Goal: Task Accomplishment & Management: Use online tool/utility

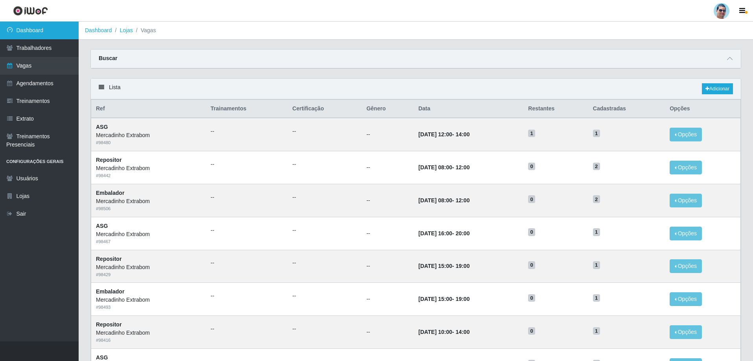
click at [61, 33] on link "Dashboard" at bounding box center [39, 31] width 79 height 18
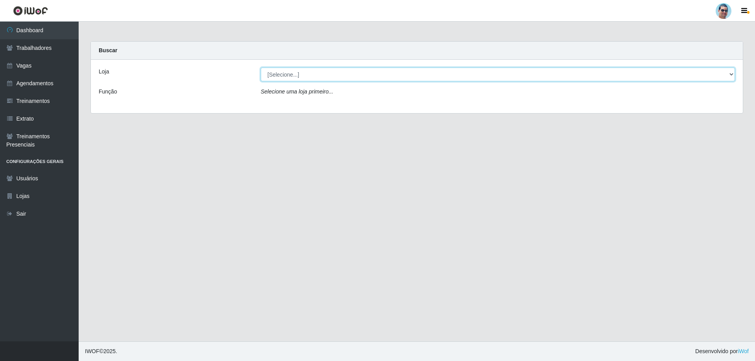
click at [286, 73] on select "[Selecione...] Mercadinho Extrabom" at bounding box center [498, 75] width 474 height 14
select select "175"
click at [261, 68] on select "[Selecione...] Mercadinho Extrabom" at bounding box center [498, 75] width 474 height 14
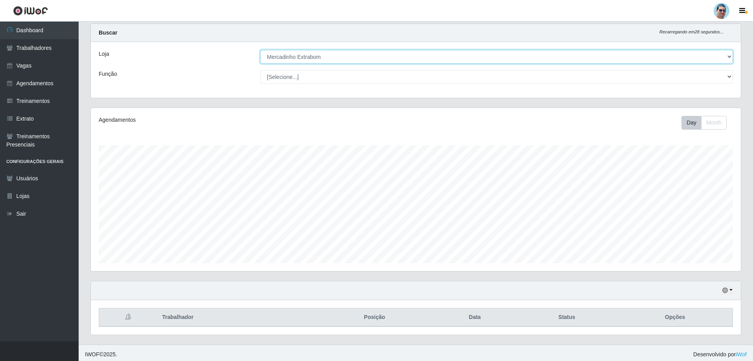
scroll to position [21, 0]
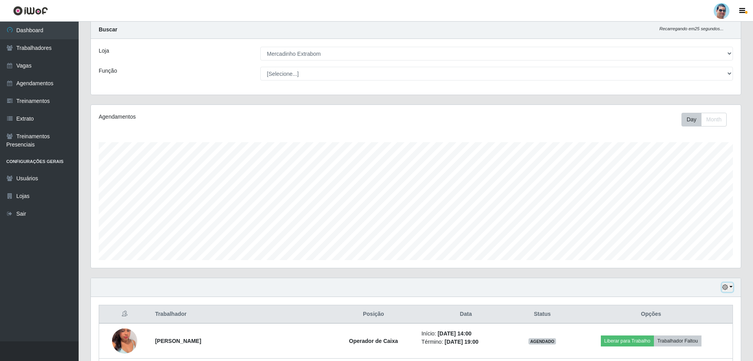
click at [730, 289] on button "button" at bounding box center [727, 287] width 11 height 9
click at [717, 238] on button "3 dias" at bounding box center [702, 242] width 62 height 17
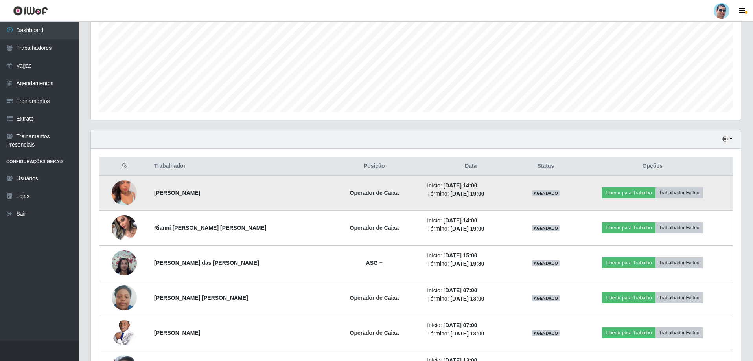
scroll to position [217, 0]
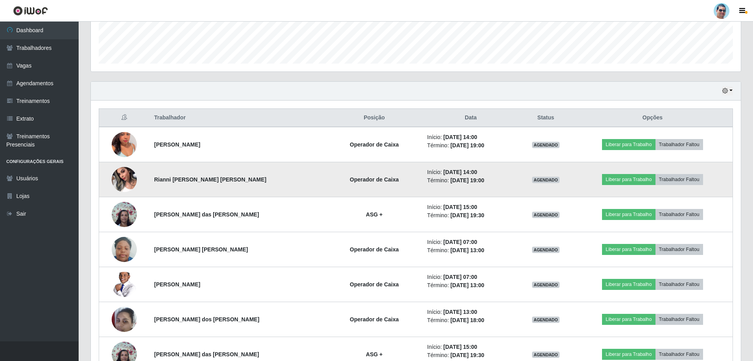
click at [125, 178] on img at bounding box center [124, 179] width 25 height 33
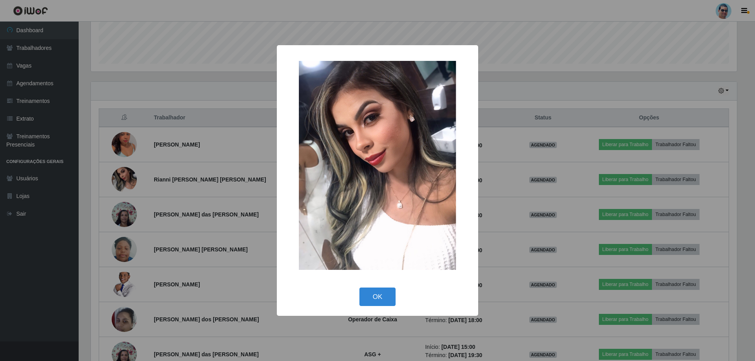
click at [558, 101] on div "× OK Cancel" at bounding box center [377, 180] width 755 height 361
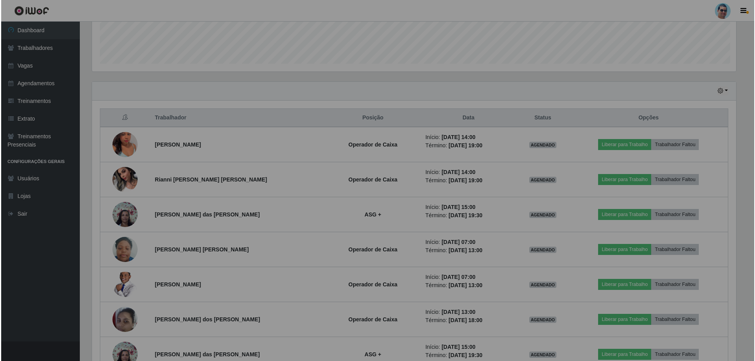
scroll to position [163, 650]
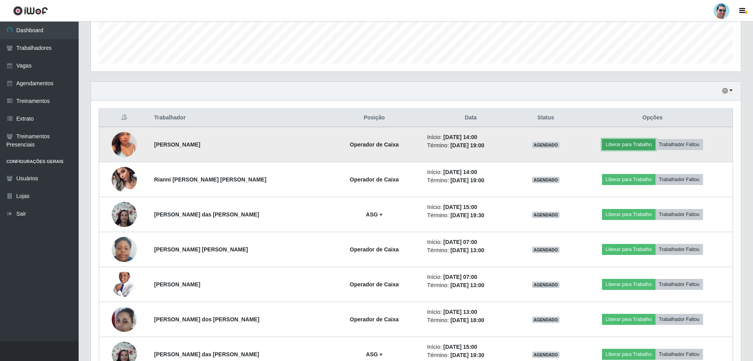
click at [613, 146] on button "Liberar para Trabalho" at bounding box center [628, 144] width 53 height 11
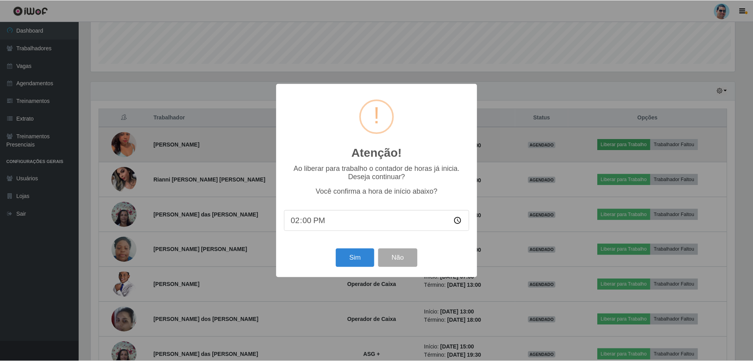
scroll to position [163, 646]
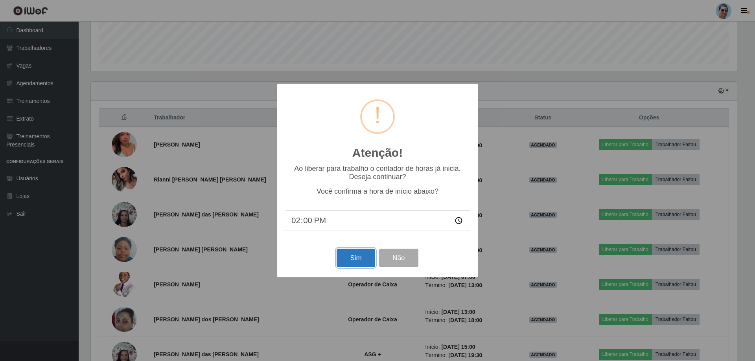
click at [356, 262] on button "Sim" at bounding box center [356, 258] width 38 height 18
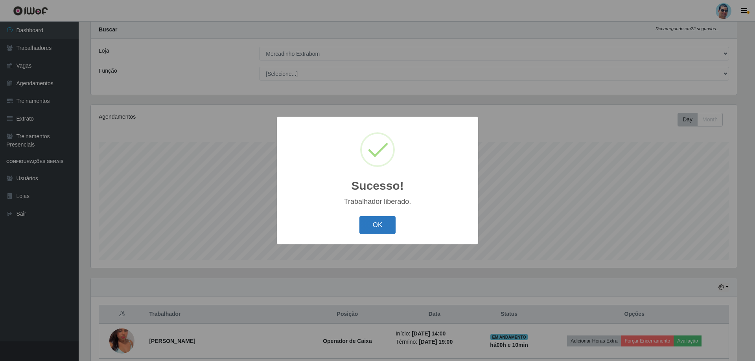
click at [381, 225] on button "OK" at bounding box center [377, 225] width 37 height 18
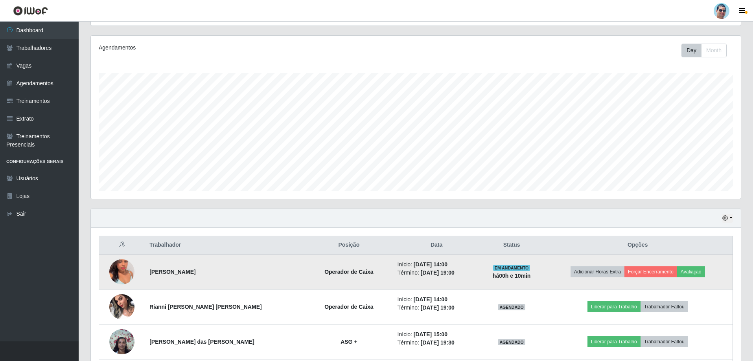
scroll to position [100, 0]
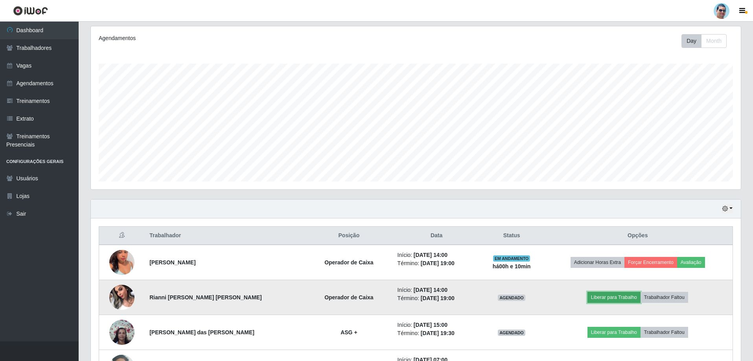
click at [604, 295] on button "Liberar para Trabalho" at bounding box center [614, 297] width 53 height 11
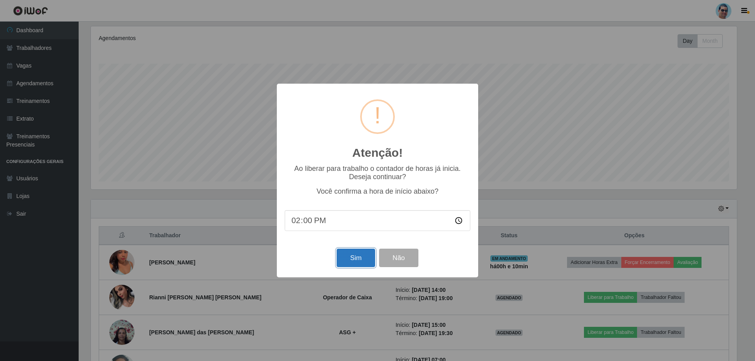
click at [360, 265] on button "Sim" at bounding box center [356, 258] width 38 height 18
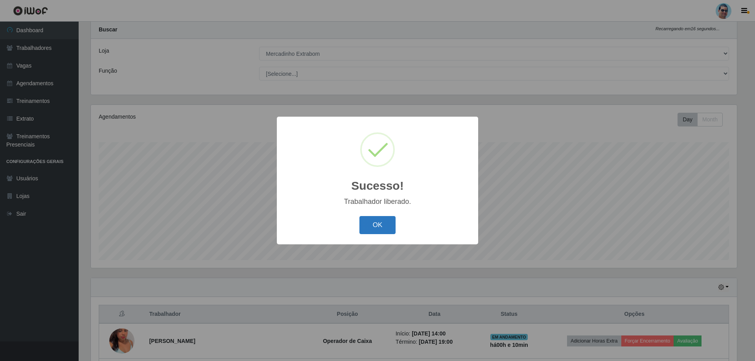
click at [370, 222] on button "OK" at bounding box center [377, 225] width 37 height 18
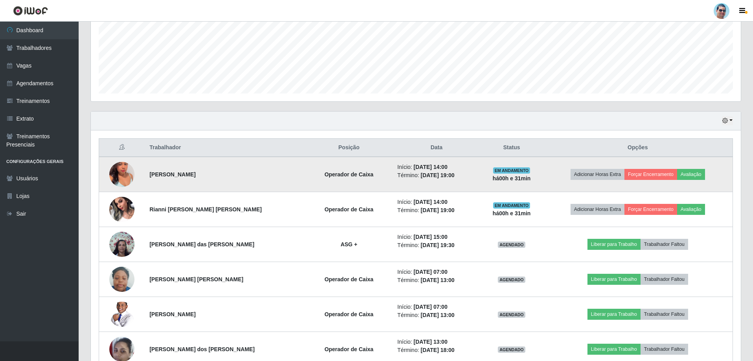
scroll to position [217, 0]
